Goal: Find specific page/section: Find specific page/section

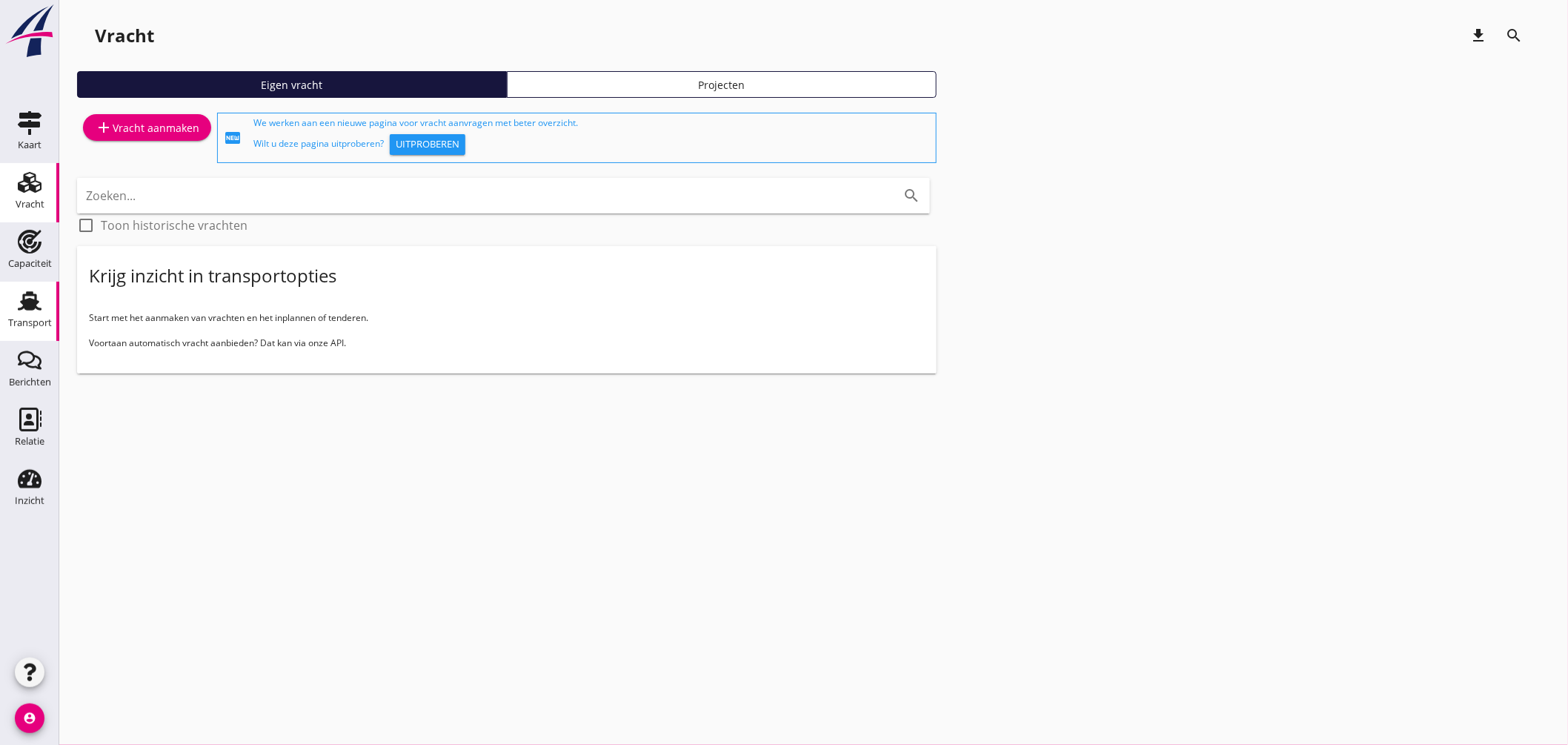
click at [35, 294] on use at bounding box center [30, 301] width 24 height 20
click at [26, 254] on div "Capaciteit" at bounding box center [30, 264] width 44 height 21
